Goal: Register for event/course

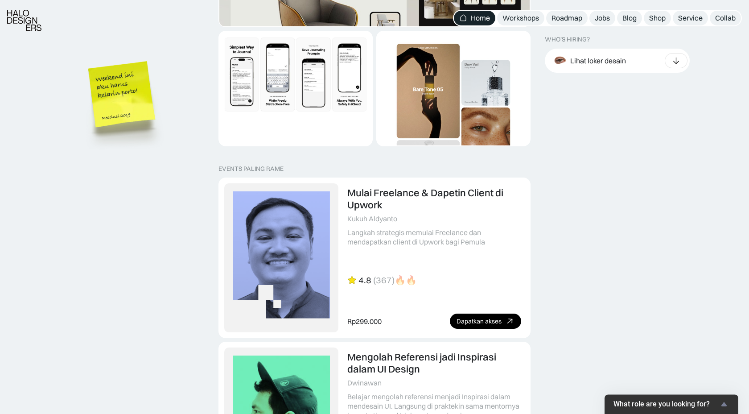
scroll to position [1926, 0]
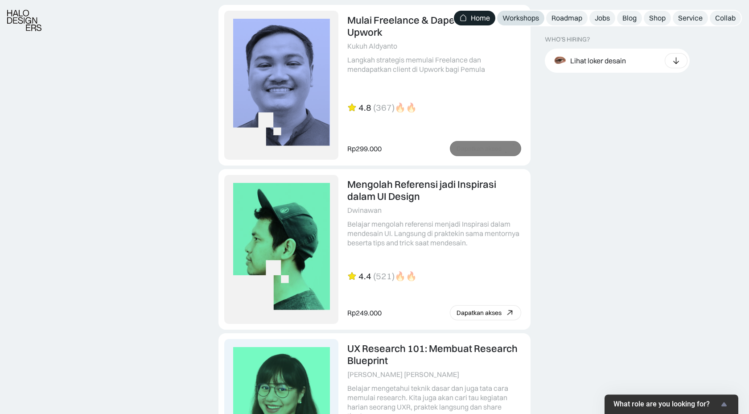
click at [520, 12] on link "Workshops" at bounding box center [520, 18] width 47 height 15
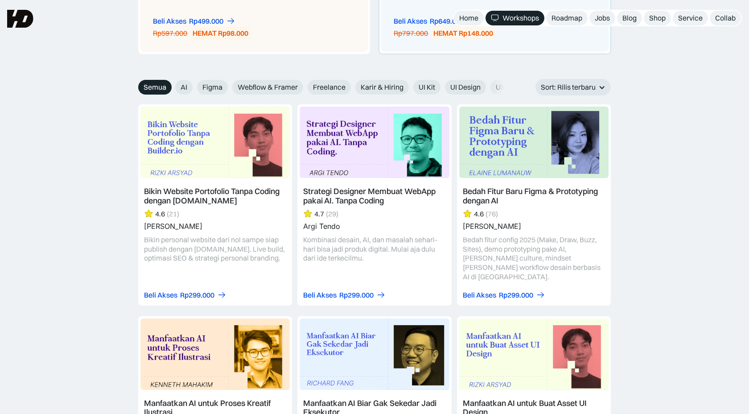
scroll to position [965, 0]
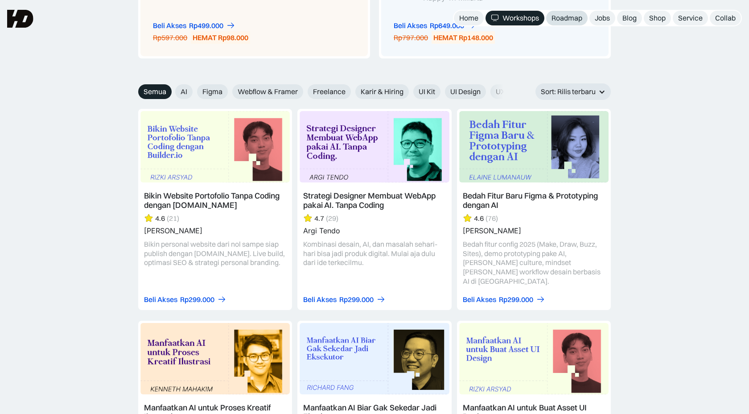
click at [567, 22] on link "Roadmap" at bounding box center [566, 18] width 41 height 15
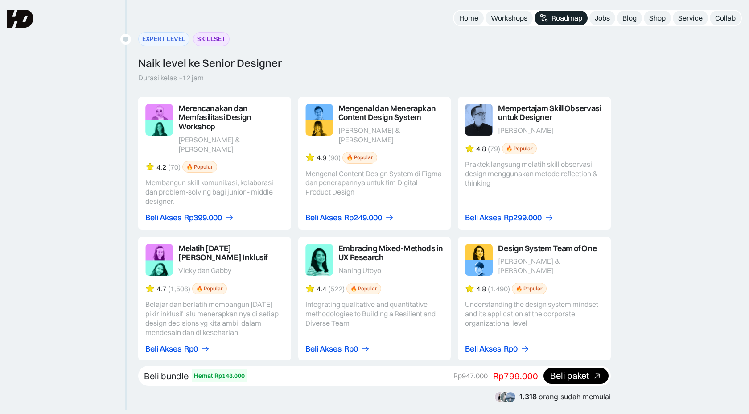
scroll to position [1444, 0]
click at [246, 190] on link at bounding box center [214, 163] width 153 height 133
click at [237, 336] on link at bounding box center [214, 299] width 153 height 124
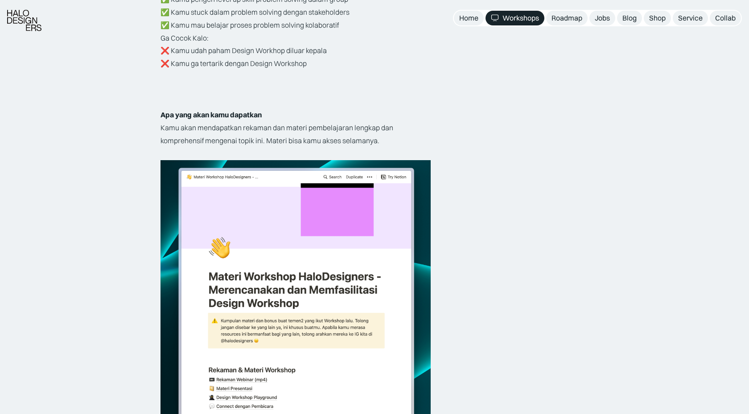
scroll to position [1764, 0]
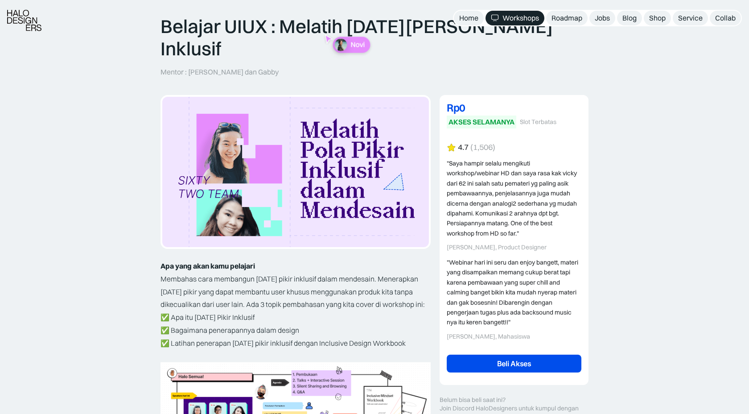
scroll to position [107, 0]
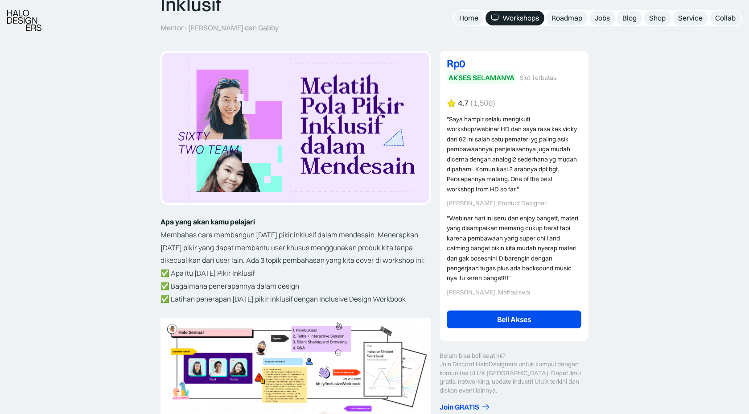
click at [495, 310] on link "Beli Akses" at bounding box center [514, 319] width 135 height 18
